Goal: Find specific fact

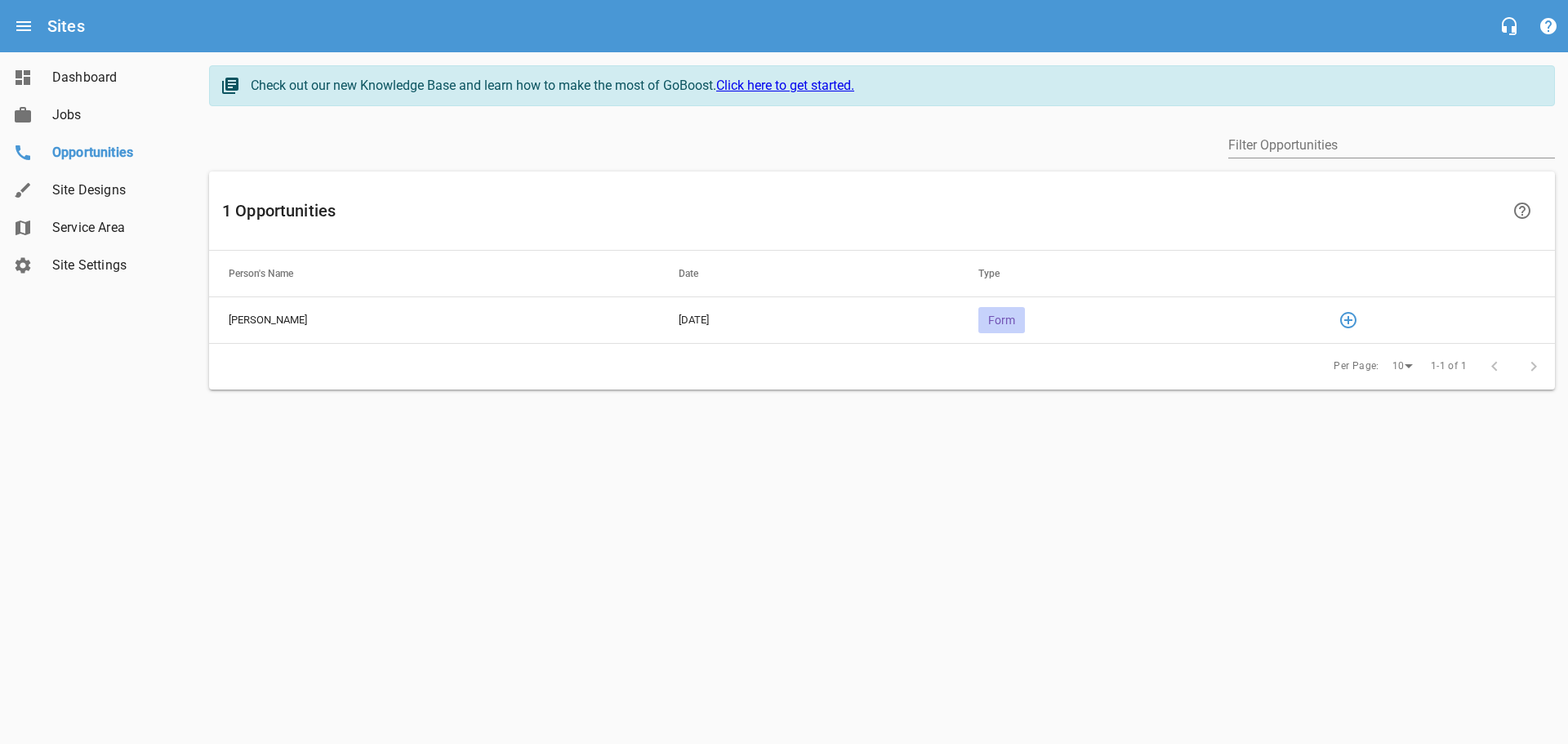
click at [1024, 318] on span "Form" at bounding box center [1001, 319] width 46 height 13
click at [1357, 324] on icon "button" at bounding box center [1348, 320] width 17 height 17
click at [743, 463] on span "8167384797" at bounding box center [875, 463] width 392 height 20
copy span "8167384797"
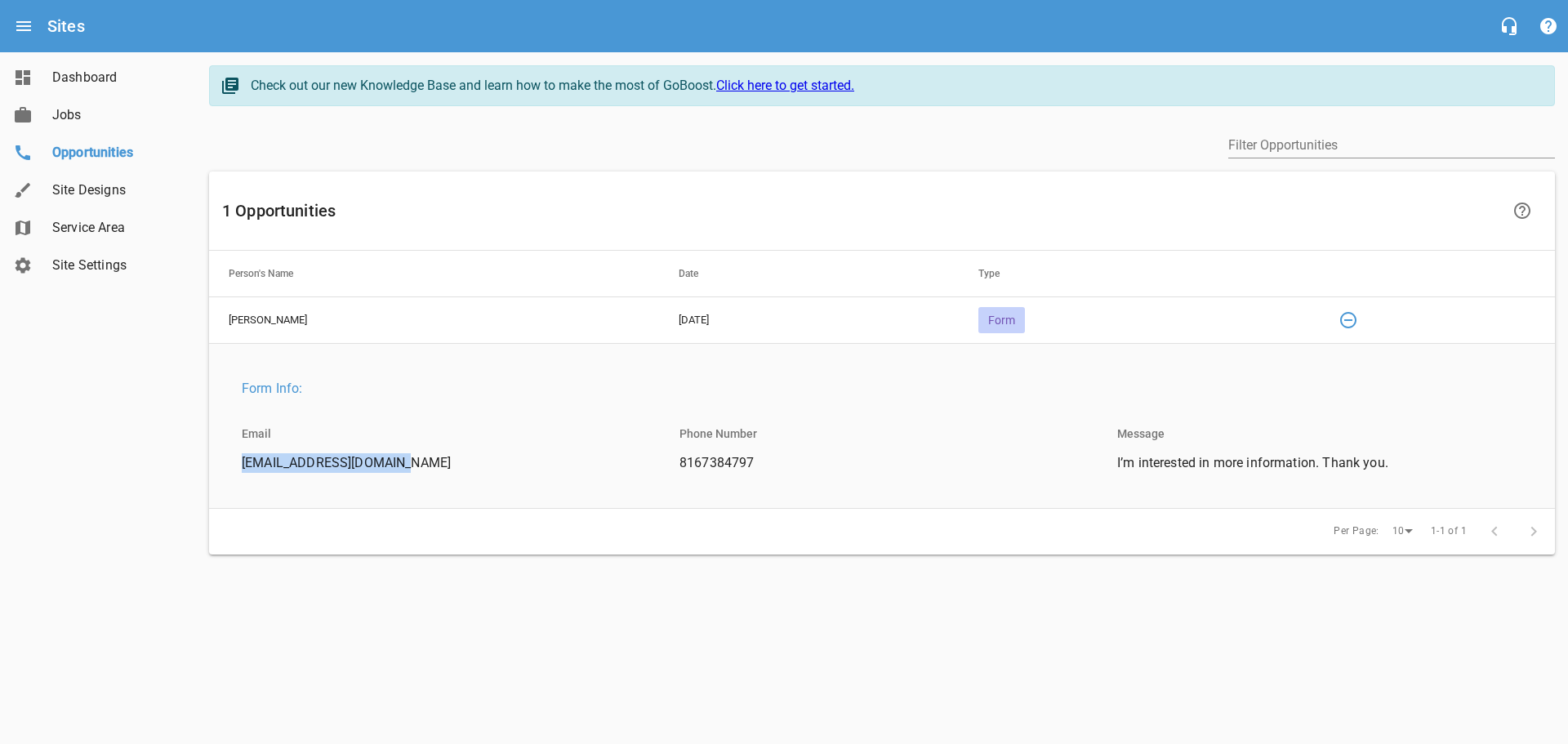
drag, startPoint x: 424, startPoint y: 462, endPoint x: 231, endPoint y: 464, distance: 193.0
click at [231, 464] on li "[EMAIL_ADDRESS][DOMAIN_NAME]" at bounding box center [444, 467] width 431 height 29
copy span "[EMAIL_ADDRESS][DOMAIN_NAME]"
click at [1301, 469] on span "I’m interested in more information. Thank you." at bounding box center [1313, 463] width 392 height 20
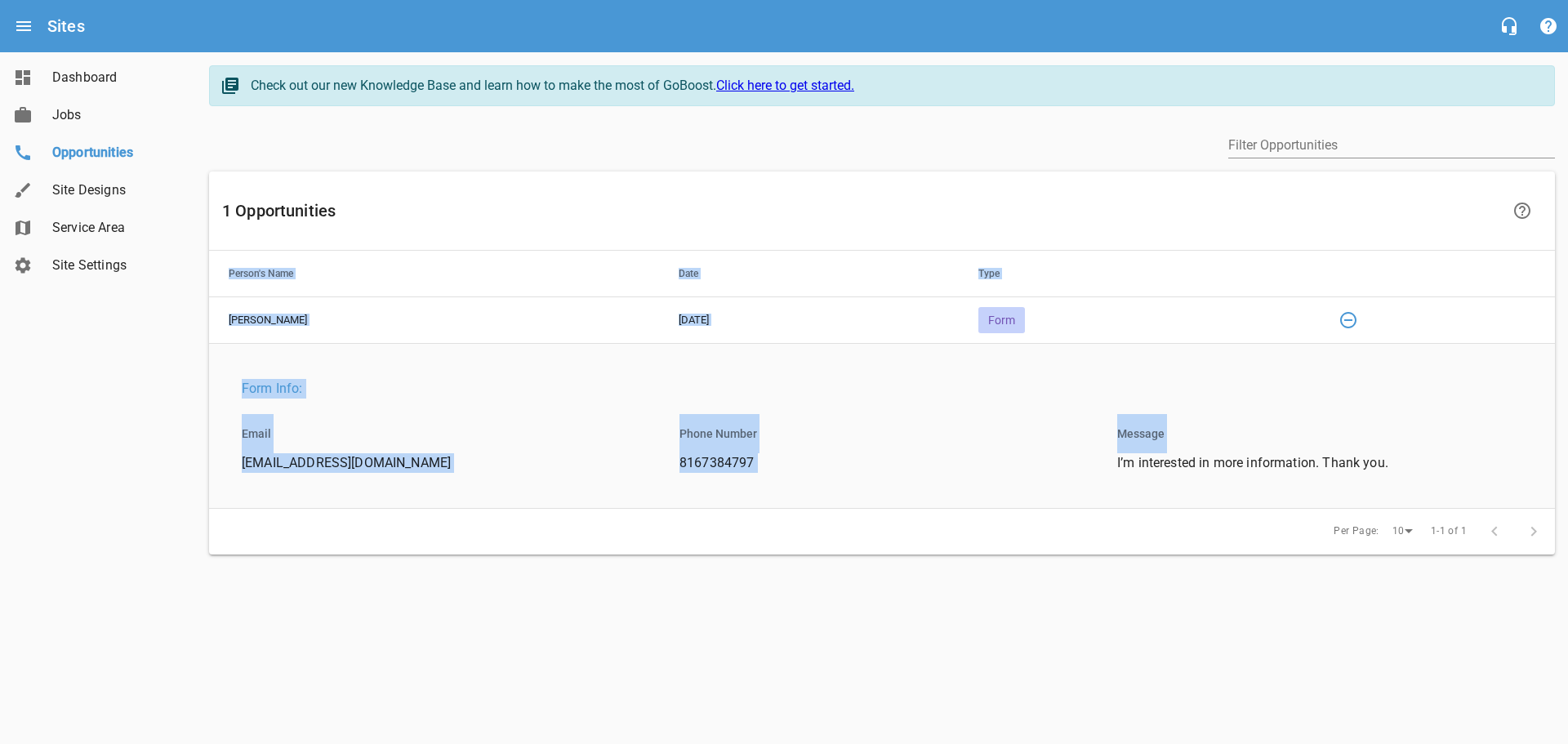
click at [1301, 469] on span "I’m interested in more information. Thank you." at bounding box center [1313, 463] width 392 height 20
copy table "Person's Name Date Type [PERSON_NAME] [DATE] Form Form Info: Email [EMAIL_ADDRE…"
